Goal: Navigation & Orientation: Find specific page/section

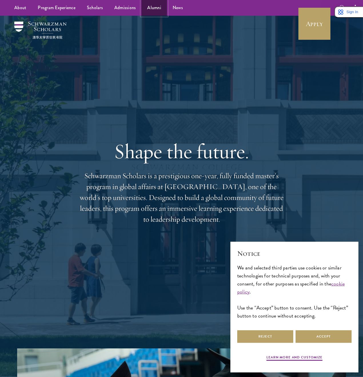
click at [158, 6] on link "Alumni" at bounding box center [153, 8] width 25 height 16
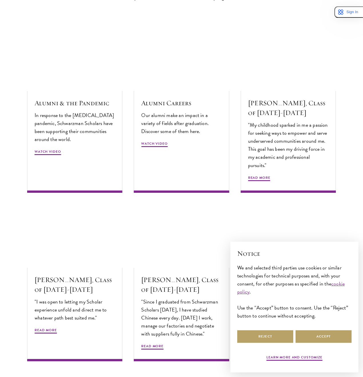
scroll to position [1676, 0]
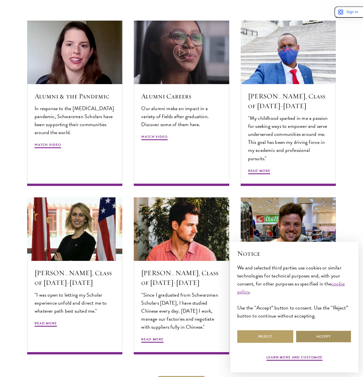
click at [324, 335] on button "Accept" at bounding box center [323, 336] width 56 height 13
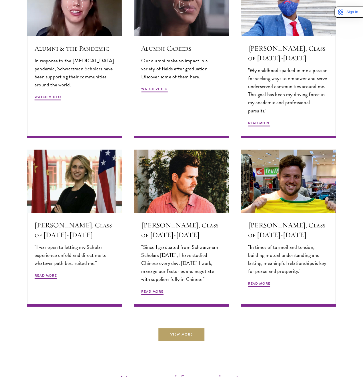
scroll to position [1724, 0]
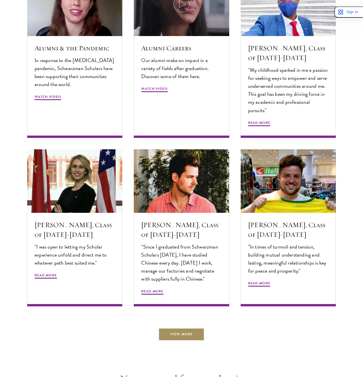
click at [185, 333] on link "View More" at bounding box center [181, 333] width 46 height 13
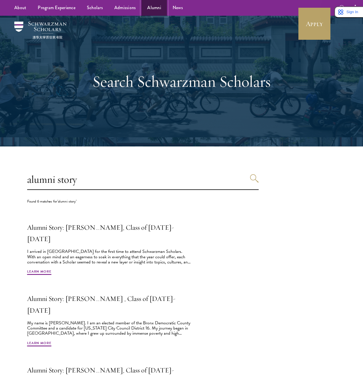
click at [148, 11] on link "Alumni" at bounding box center [153, 8] width 25 height 16
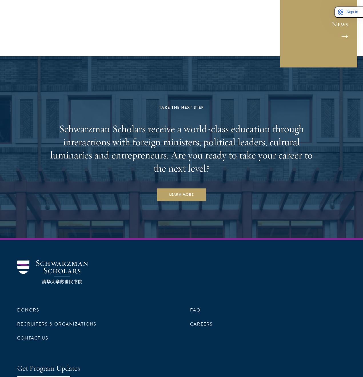
scroll to position [2309, 0]
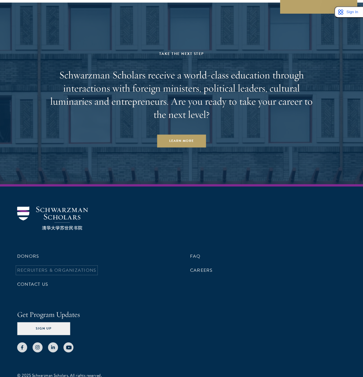
click at [79, 267] on link "Recruiters & Organizations" at bounding box center [56, 270] width 79 height 7
